Goal: Use online tool/utility: Utilize a website feature to perform a specific function

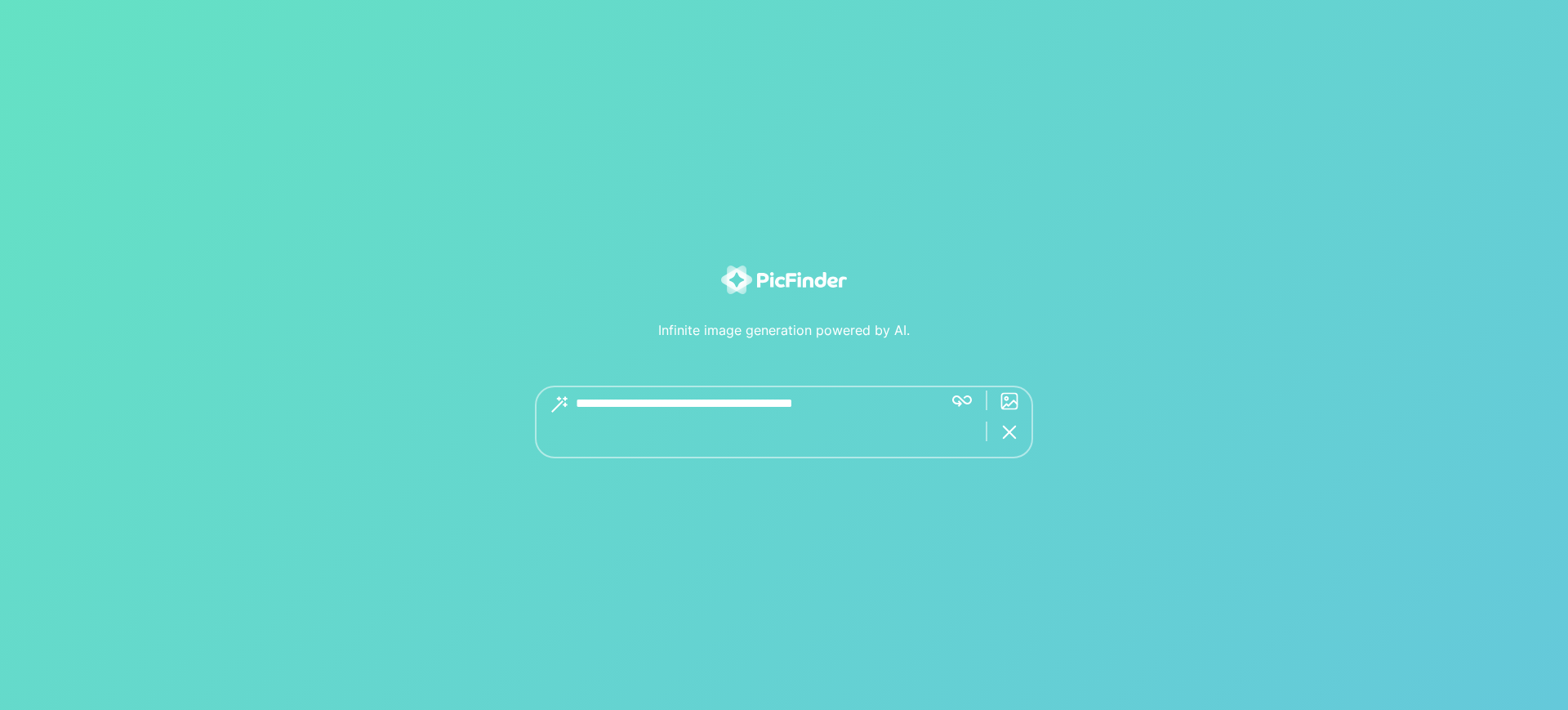
click at [739, 408] on textarea at bounding box center [753, 421] width 354 height 73
click at [796, 286] on img at bounding box center [784, 280] width 125 height 29
click at [664, 402] on textarea at bounding box center [753, 421] width 354 height 73
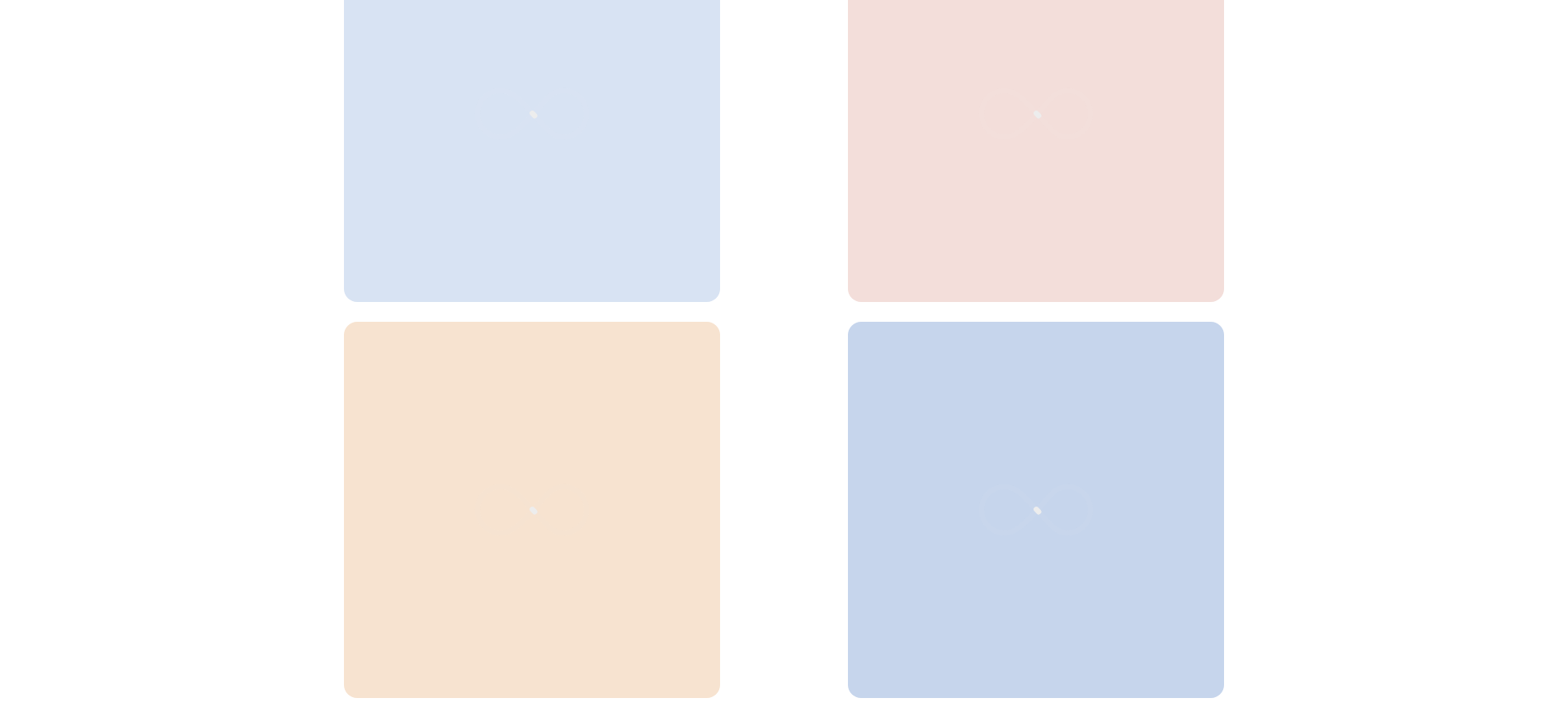
scroll to position [648, 0]
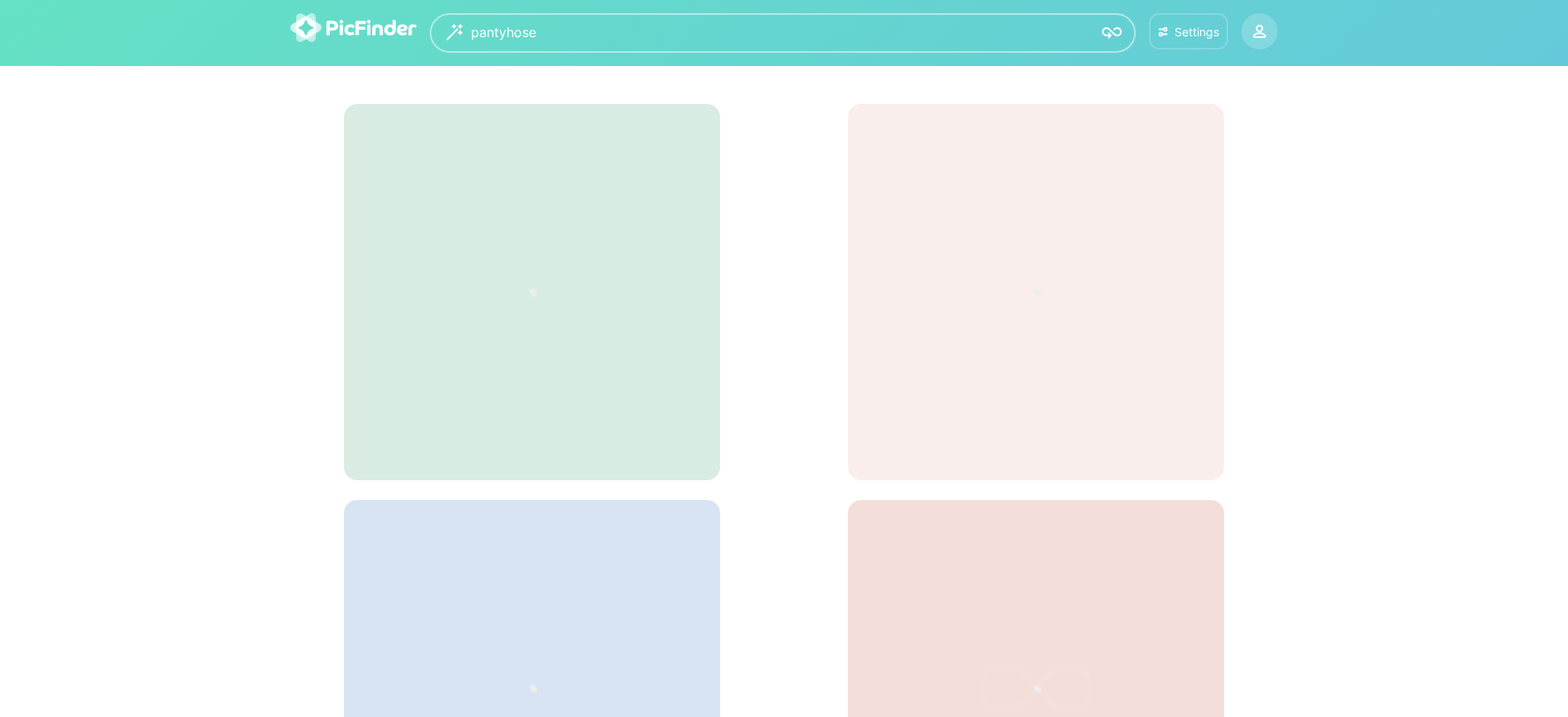
click at [1180, 32] on div "Settings" at bounding box center [1196, 32] width 44 height 14
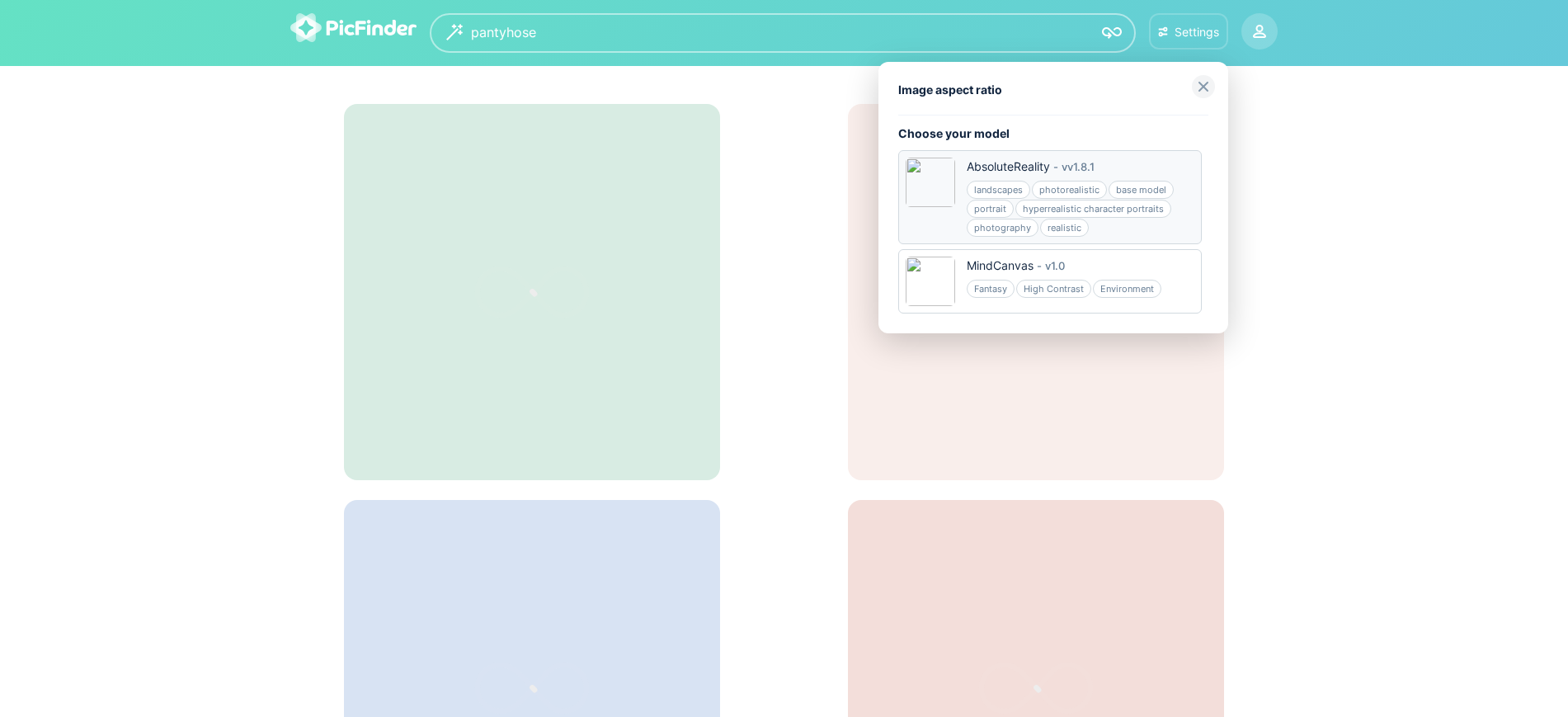
drag, startPoint x: 1034, startPoint y: 163, endPoint x: 993, endPoint y: 163, distance: 41.0
click at [993, 163] on div "AbsoluteReality" at bounding box center [1008, 167] width 83 height 17
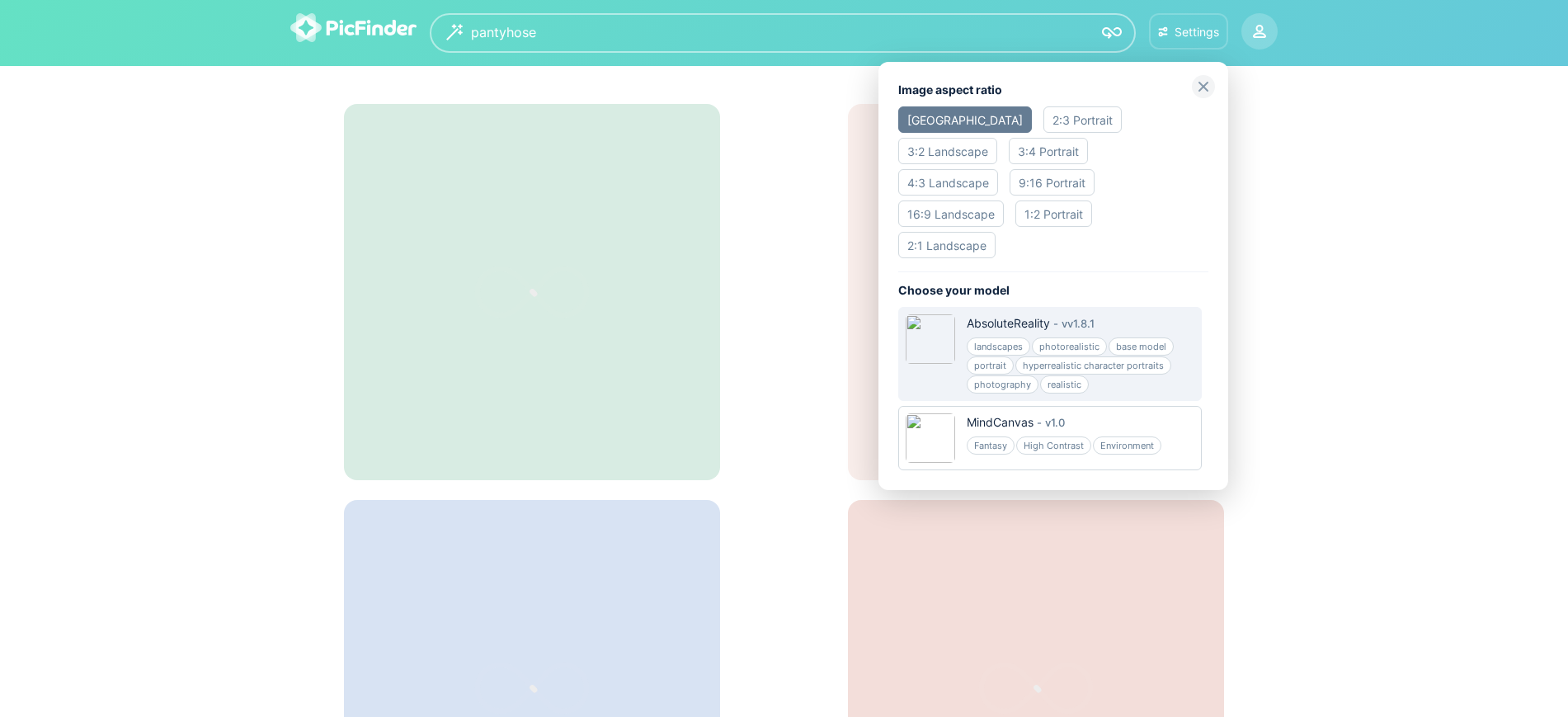
click at [1292, 163] on div at bounding box center [784, 358] width 1568 height 717
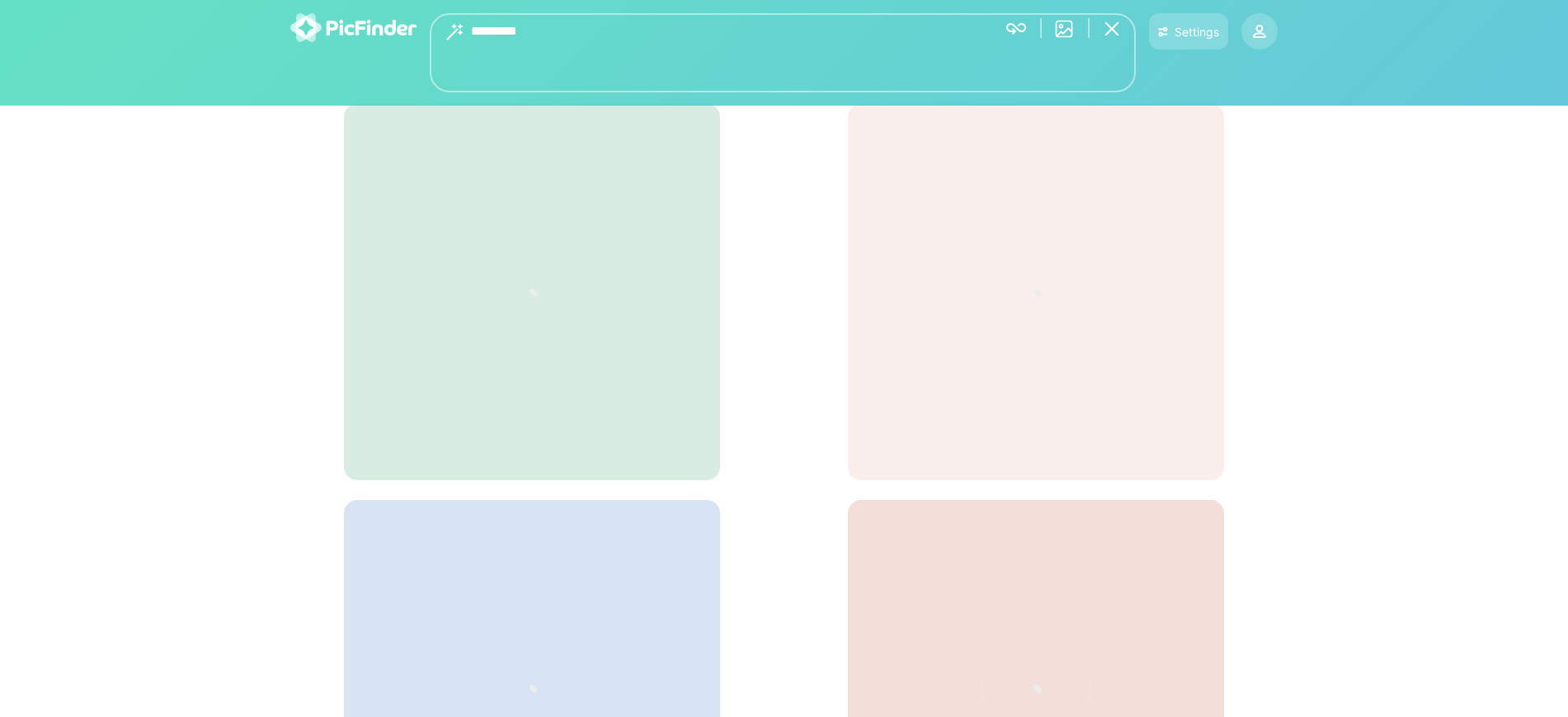
click at [472, 35] on textarea "*********" at bounding box center [728, 52] width 513 height 79
type textarea "**********"
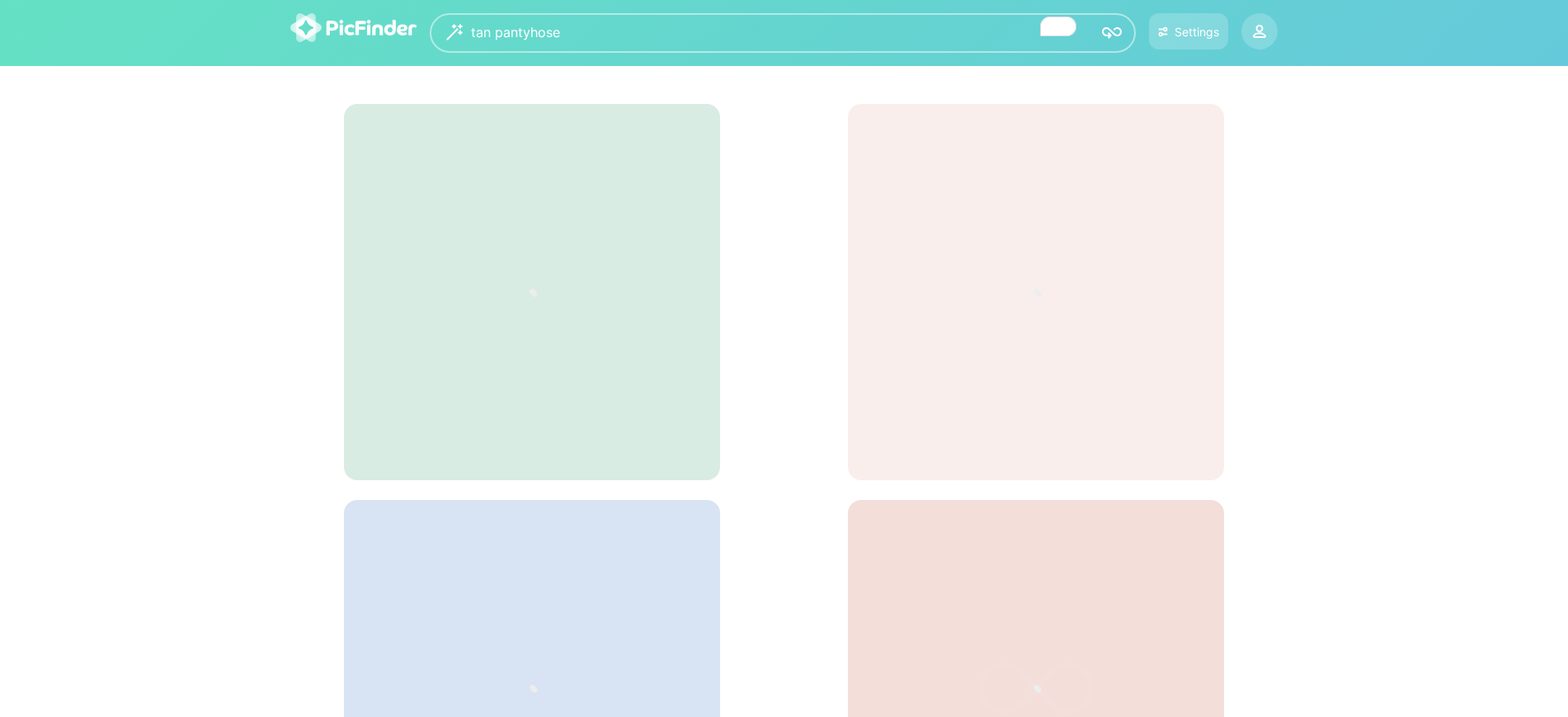
click at [1113, 33] on img at bounding box center [1112, 33] width 20 height 20
